Goal: Navigation & Orientation: Find specific page/section

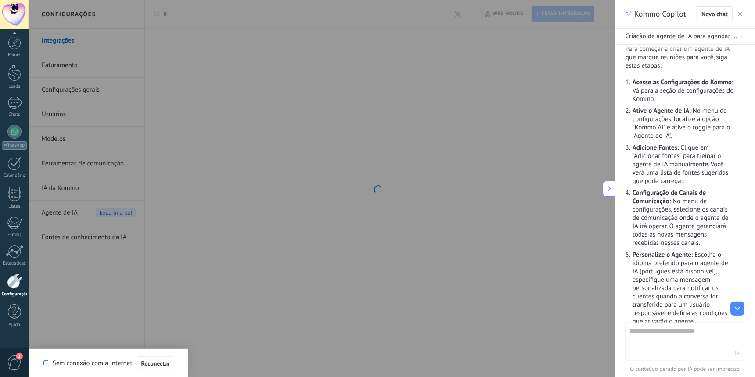
scroll to position [360, 0]
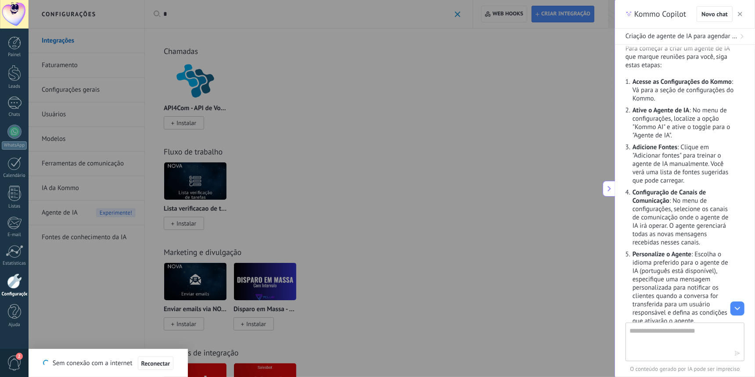
type input "*"
drag, startPoint x: 366, startPoint y: 251, endPoint x: 458, endPoint y: 314, distance: 111.4
click at [458, 301] on div at bounding box center [377, 188] width 755 height 377
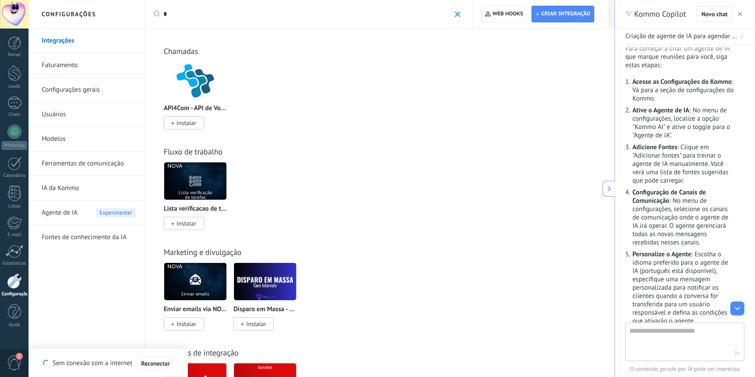
click at [597, 18] on button "button" at bounding box center [740, 14] width 9 height 11
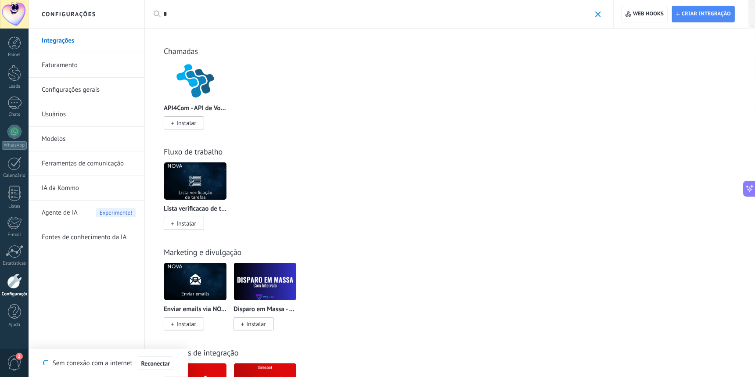
click at [357, 155] on div "Fluxo de trabalho" at bounding box center [450, 152] width 572 height 10
click at [168, 301] on span "Reconectar" at bounding box center [155, 363] width 29 height 6
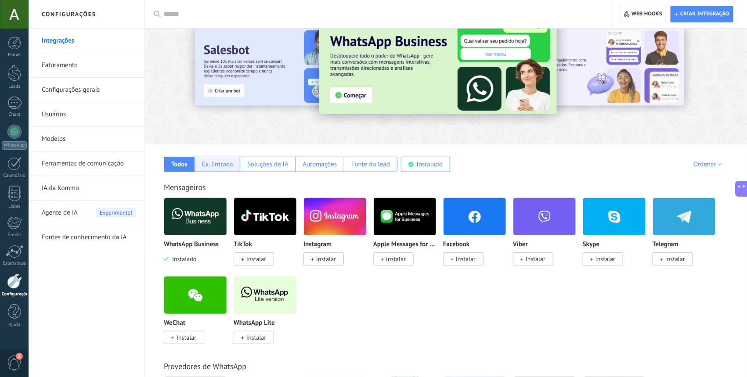
click at [235, 165] on div "Cx. Entrada" at bounding box center [217, 164] width 46 height 15
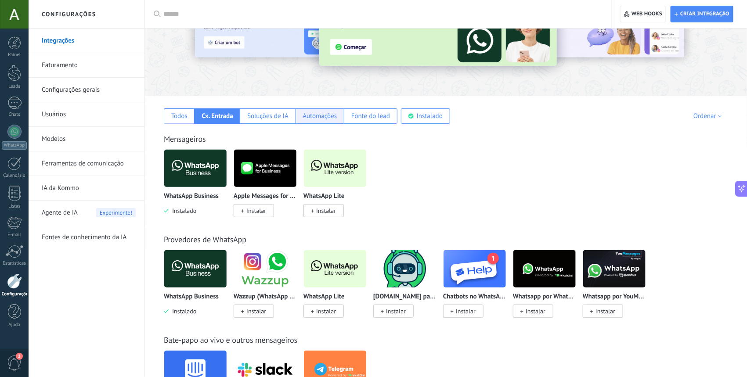
scroll to position [76, 0]
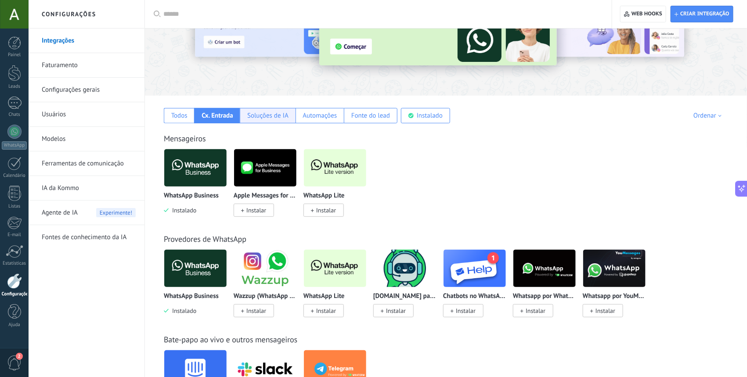
click at [284, 118] on div "Soluções de IA" at bounding box center [267, 115] width 41 height 8
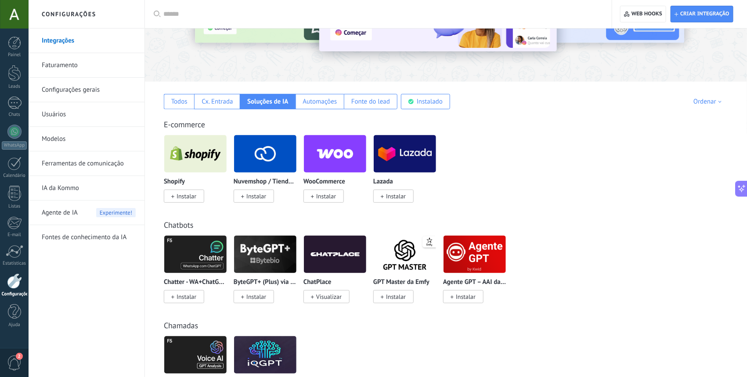
scroll to position [91, 0]
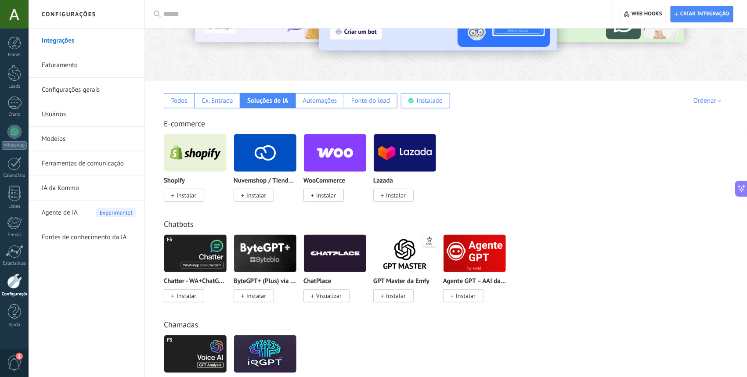
click at [95, 189] on link "IA da Kommo" at bounding box center [89, 188] width 94 height 25
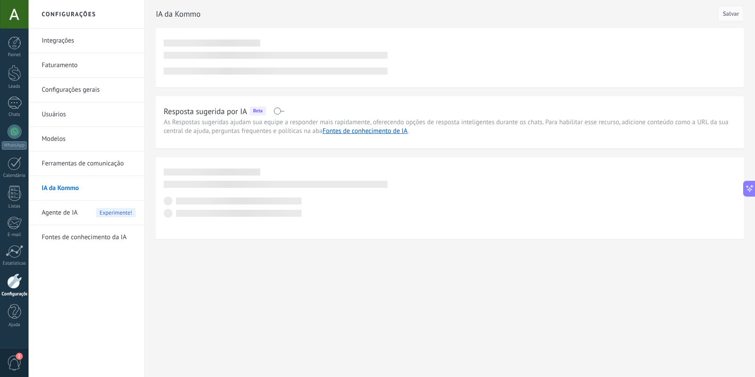
click at [94, 211] on div "Agente de IA Experimente!" at bounding box center [89, 213] width 94 height 25
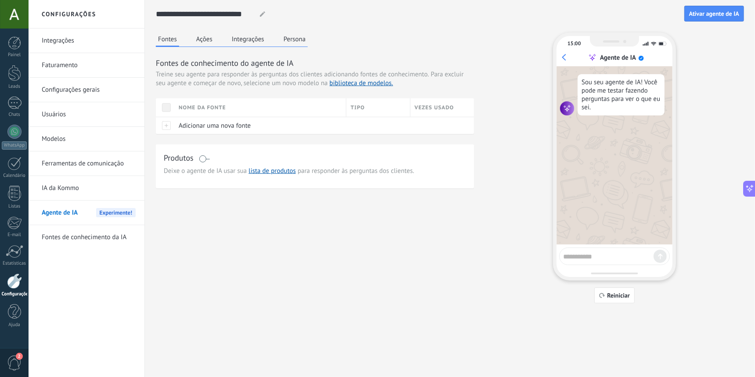
click at [91, 144] on link "Modelos" at bounding box center [89, 139] width 94 height 25
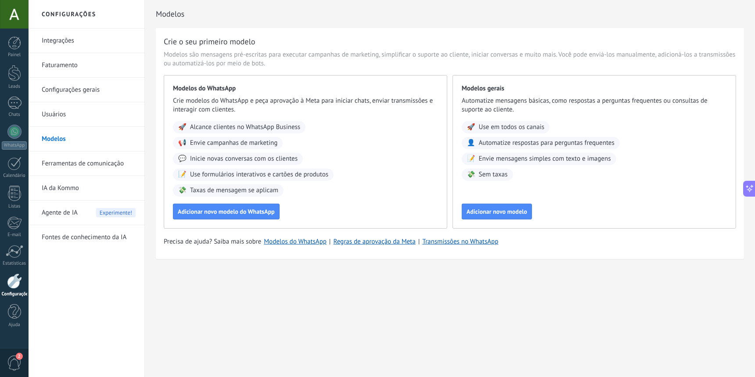
click at [86, 93] on link "Configurações gerais" at bounding box center [89, 90] width 94 height 25
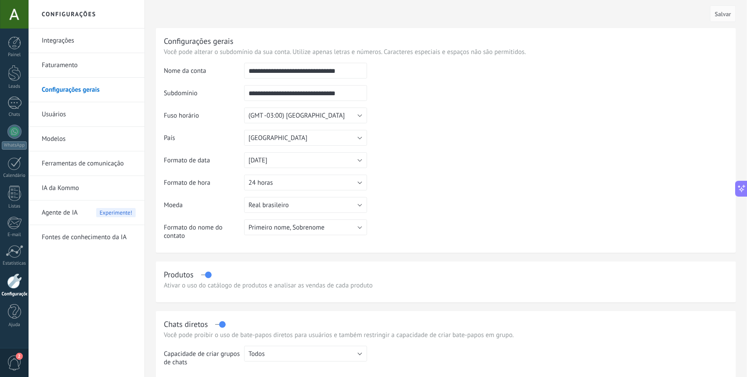
click at [70, 117] on link "Usuários" at bounding box center [89, 114] width 94 height 25
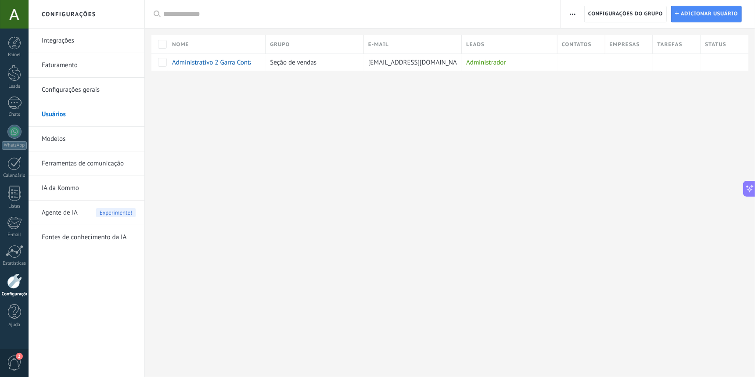
click at [79, 43] on link "Integrações" at bounding box center [89, 41] width 94 height 25
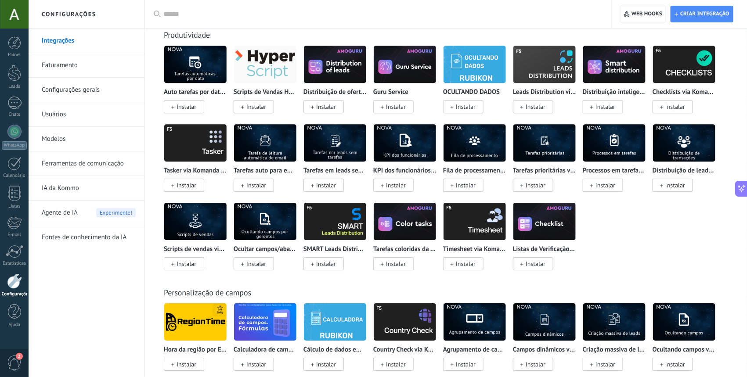
scroll to position [2651, 0]
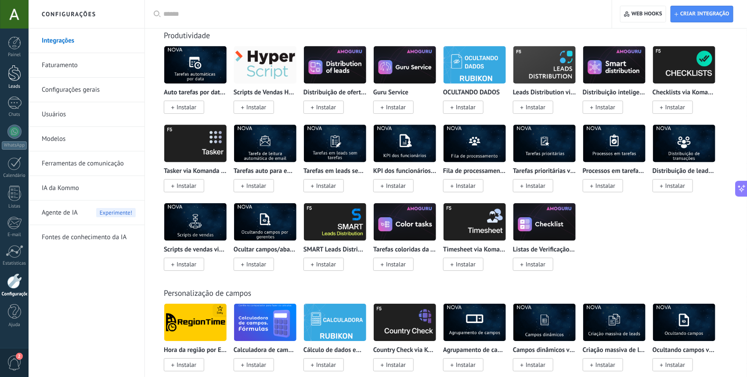
click at [16, 81] on link "Leads" at bounding box center [14, 77] width 29 height 25
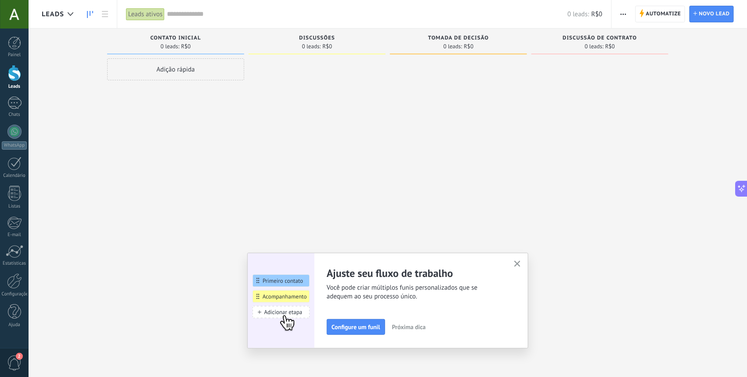
click at [517, 262] on button "button" at bounding box center [517, 265] width 11 height 12
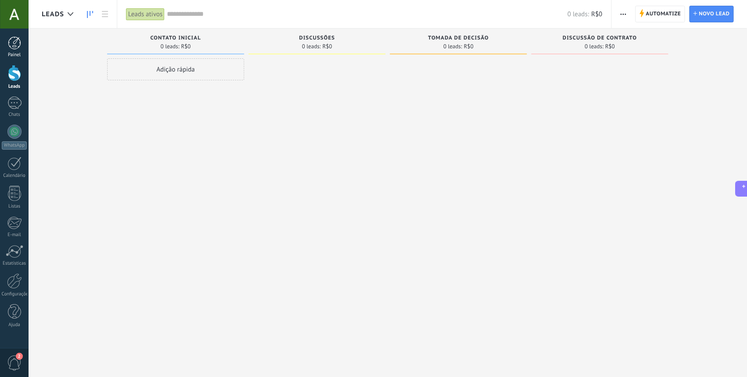
click at [0, 43] on link "Painel" at bounding box center [14, 47] width 29 height 22
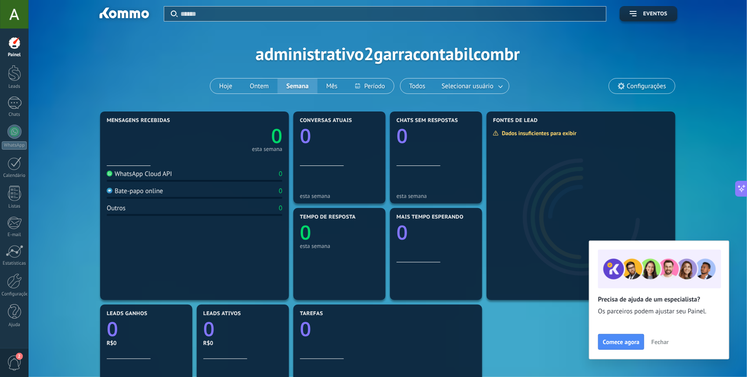
scroll to position [3, 0]
